Goal: Find specific page/section: Find specific page/section

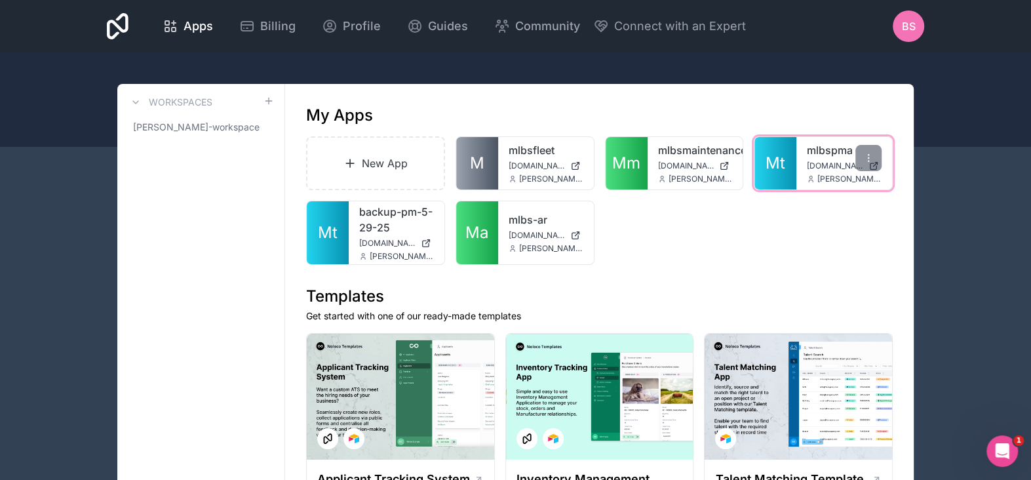
click at [825, 159] on div "mlbspma mlbspma.noloco.co brian.sommers@mifflinburglumber.com" at bounding box center [845, 163] width 96 height 52
click at [831, 174] on span "[PERSON_NAME][EMAIL_ADDRESS][PERSON_NAME][DOMAIN_NAME]" at bounding box center [850, 179] width 64 height 10
click at [833, 162] on span "[DOMAIN_NAME]" at bounding box center [835, 166] width 56 height 10
click at [809, 161] on span "[DOMAIN_NAME]" at bounding box center [835, 166] width 56 height 10
click at [864, 165] on div at bounding box center [869, 158] width 26 height 26
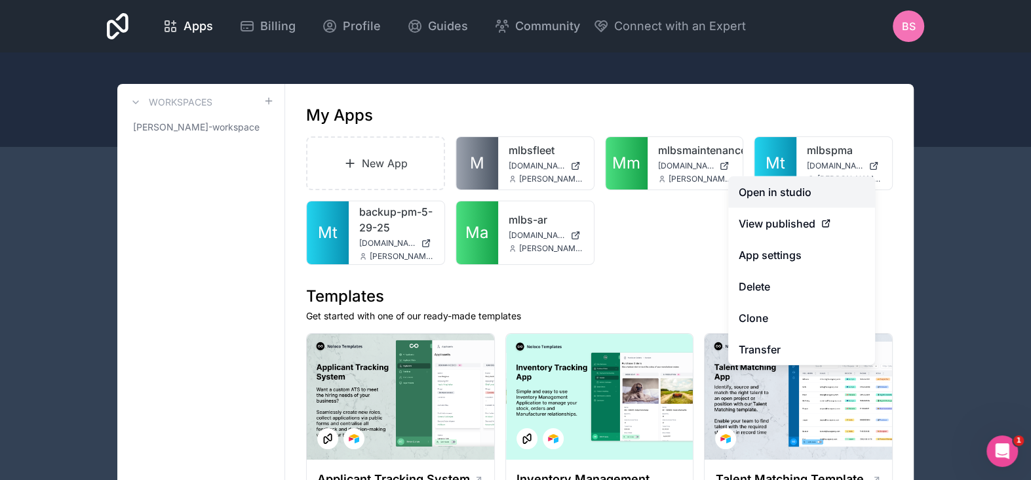
click at [785, 197] on link "Open in studio" at bounding box center [801, 191] width 147 height 31
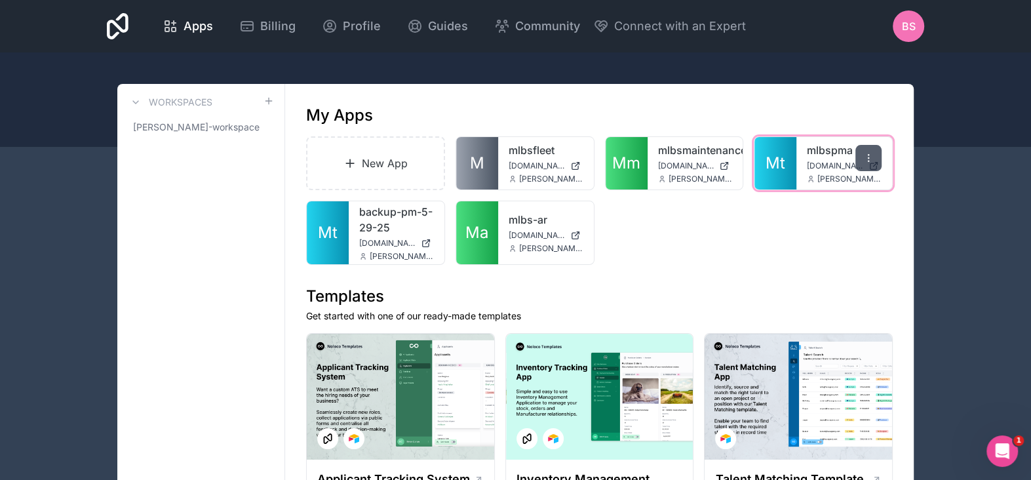
click at [865, 151] on div at bounding box center [869, 158] width 26 height 26
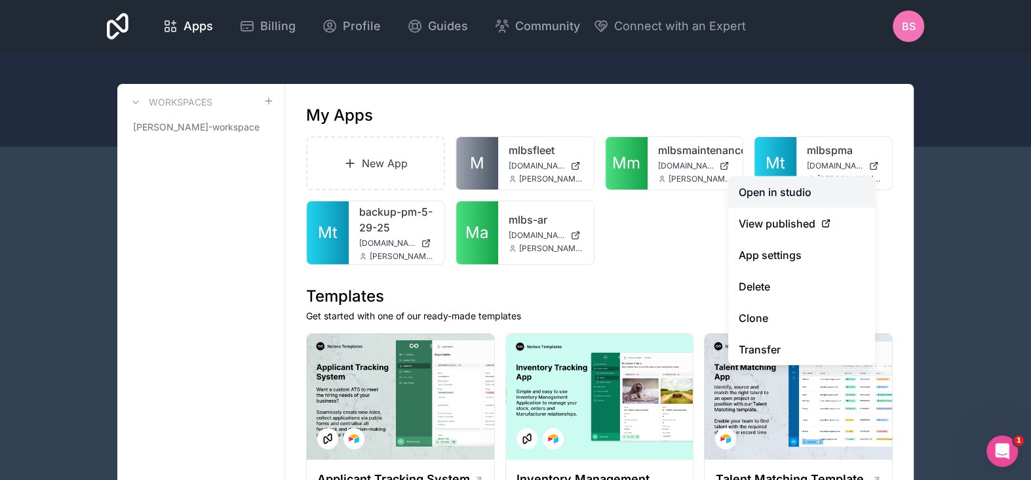
click at [792, 187] on link "Open in studio" at bounding box center [801, 191] width 147 height 31
